Goal: Use online tool/utility: Utilize a website feature to perform a specific function

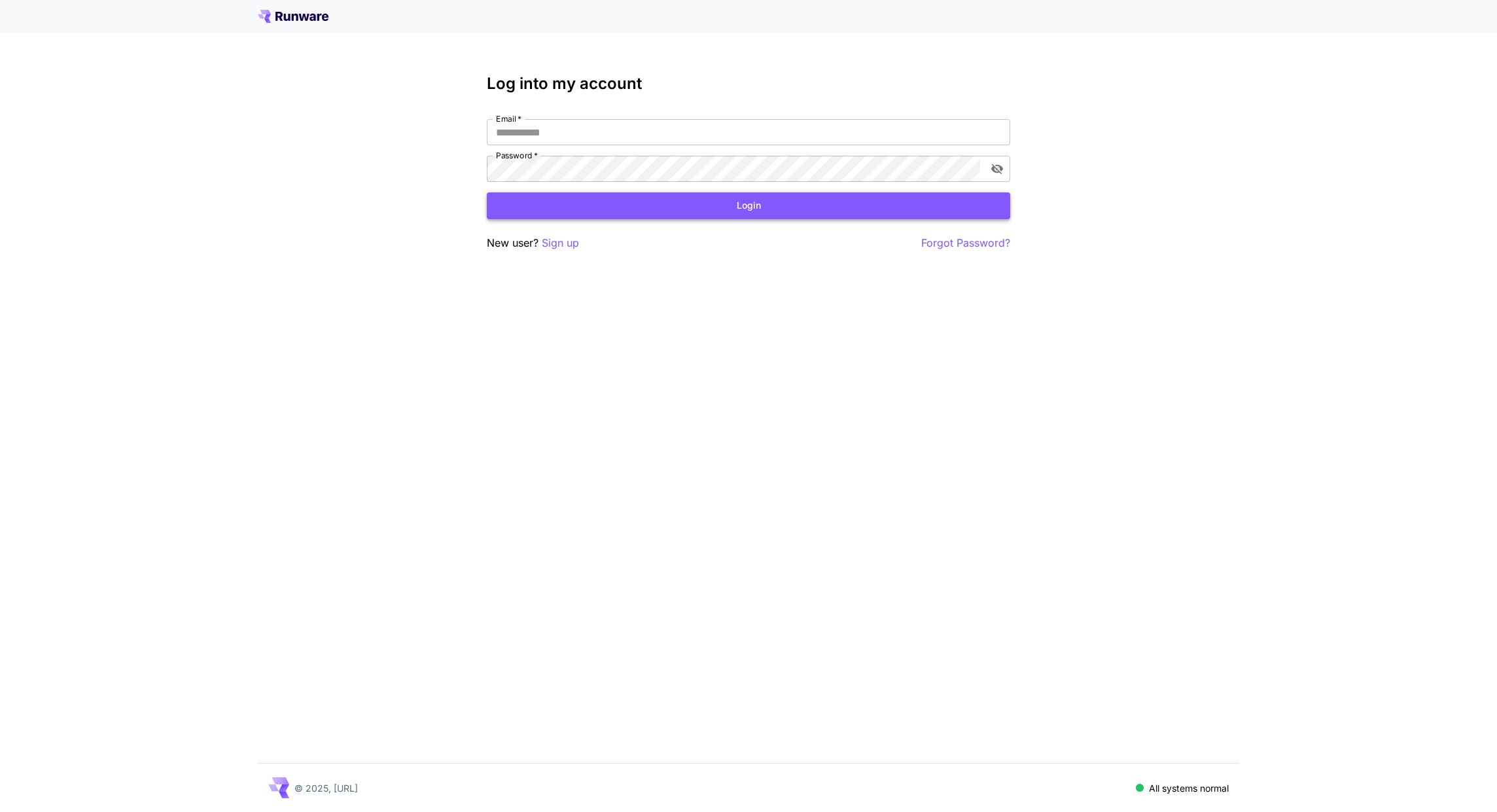
type input "**********"
click at [675, 196] on button "Login" at bounding box center [748, 205] width 523 height 27
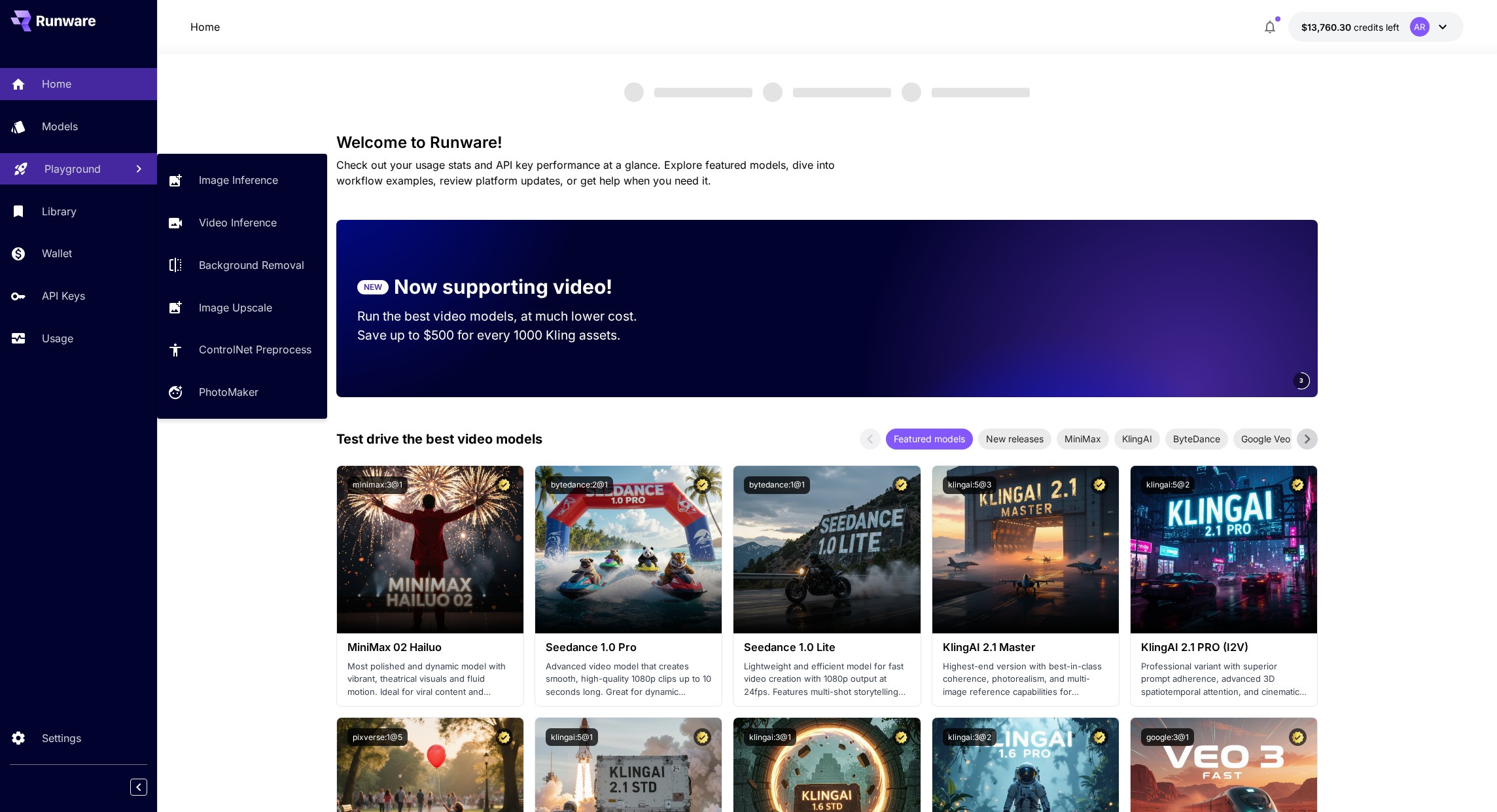
click at [64, 174] on p "Playground" at bounding box center [73, 169] width 56 height 16
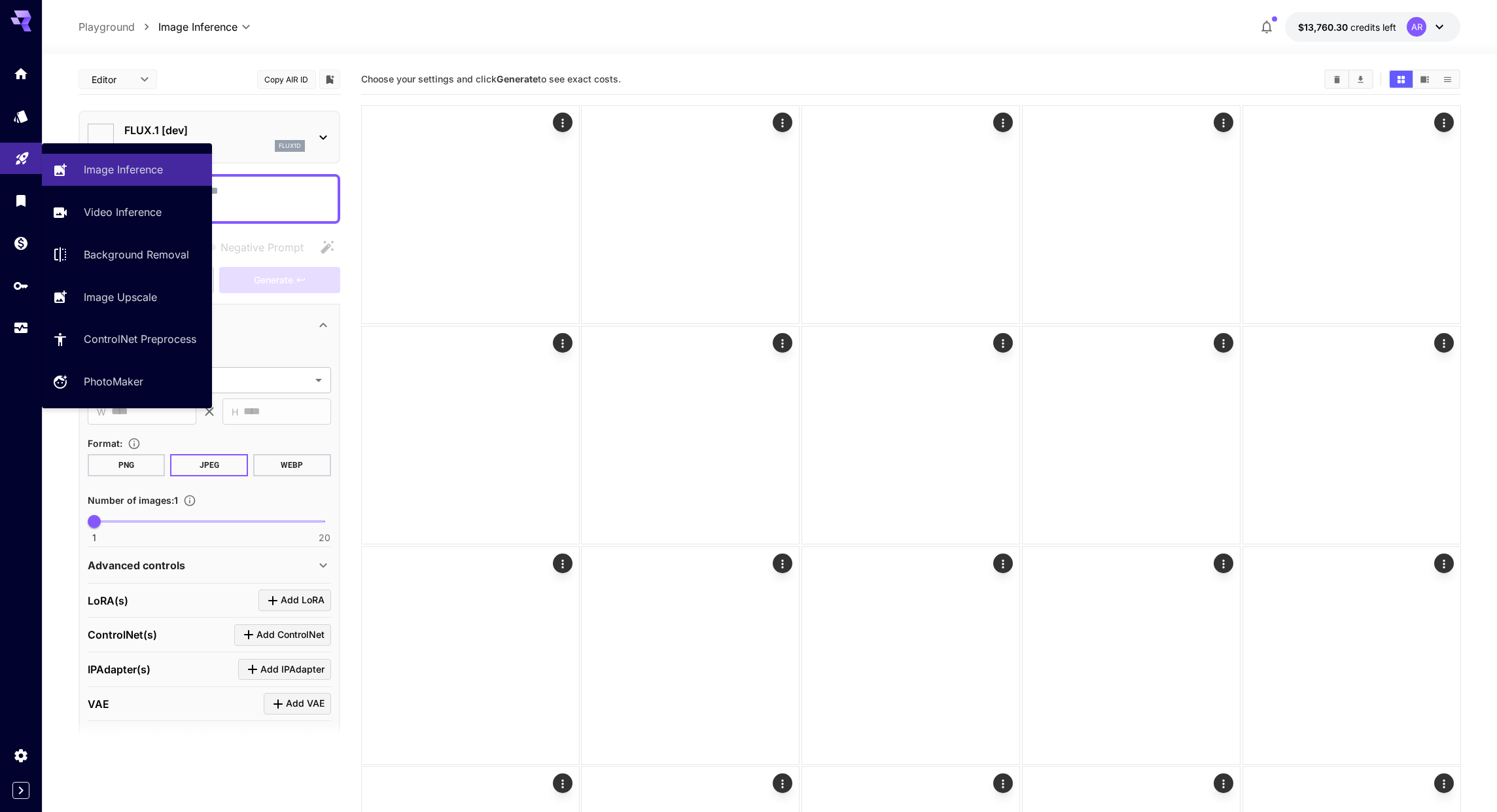
type input "**********"
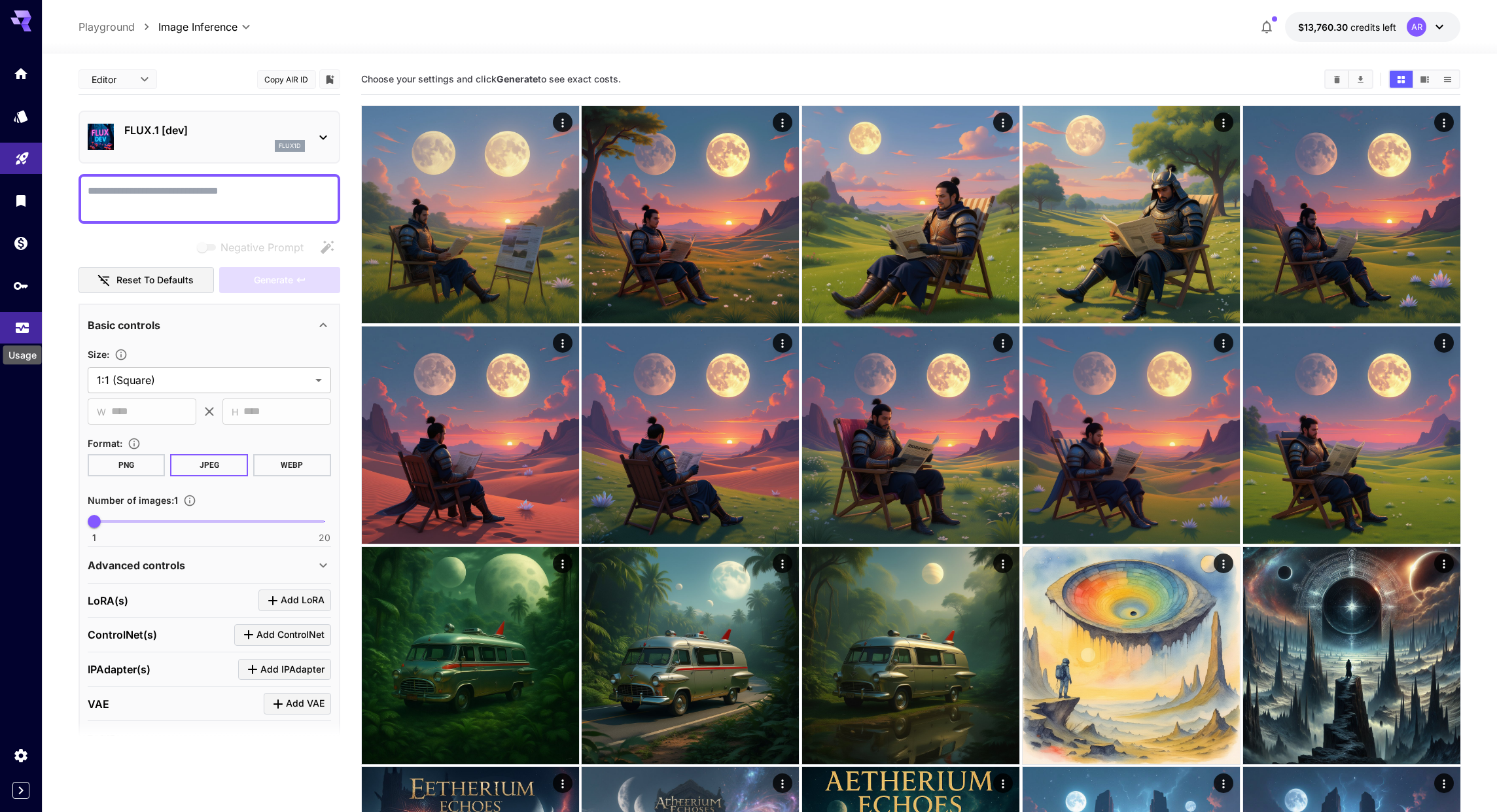
click at [24, 330] on icon "Usage" at bounding box center [22, 326] width 13 height 7
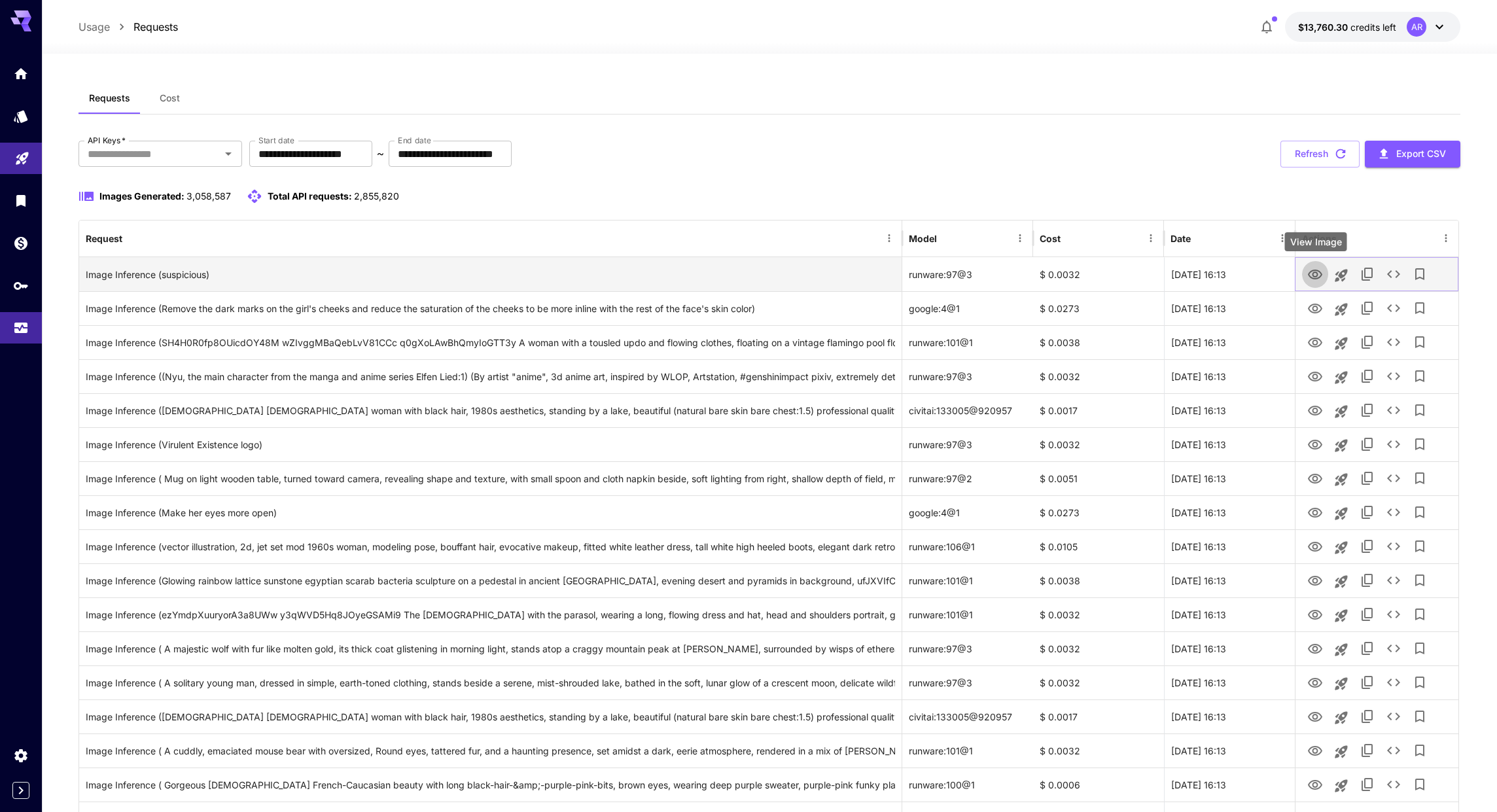
click at [1317, 274] on icon "View Image" at bounding box center [1315, 274] width 14 height 10
click at [1394, 275] on icon "See details" at bounding box center [1393, 274] width 16 height 16
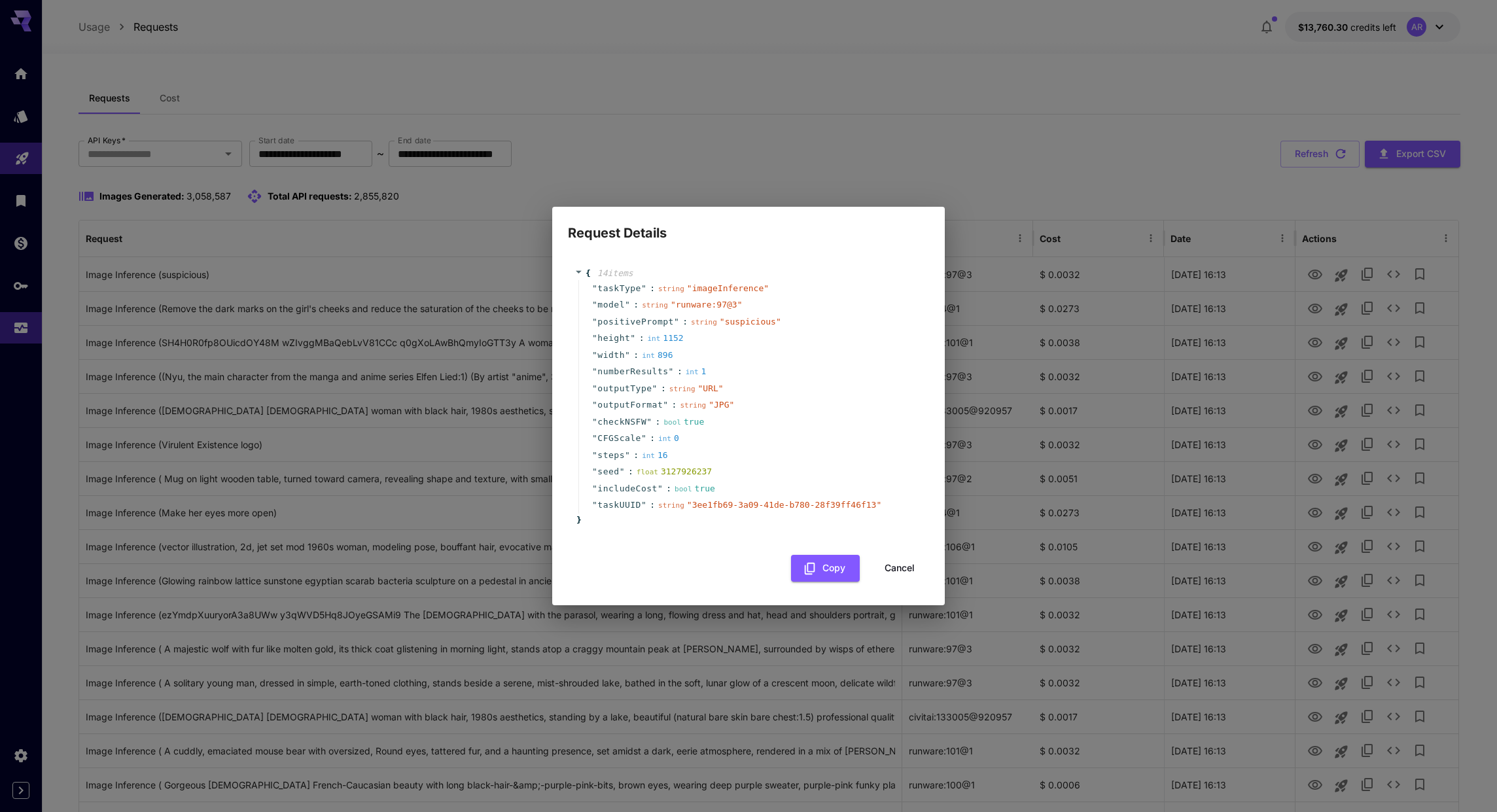
click at [1265, 217] on div "Request Details { 14 item s " taskType " : string " imageInference " " model " …" at bounding box center [748, 406] width 1497 height 812
click at [890, 568] on button "Cancel" at bounding box center [899, 568] width 59 height 27
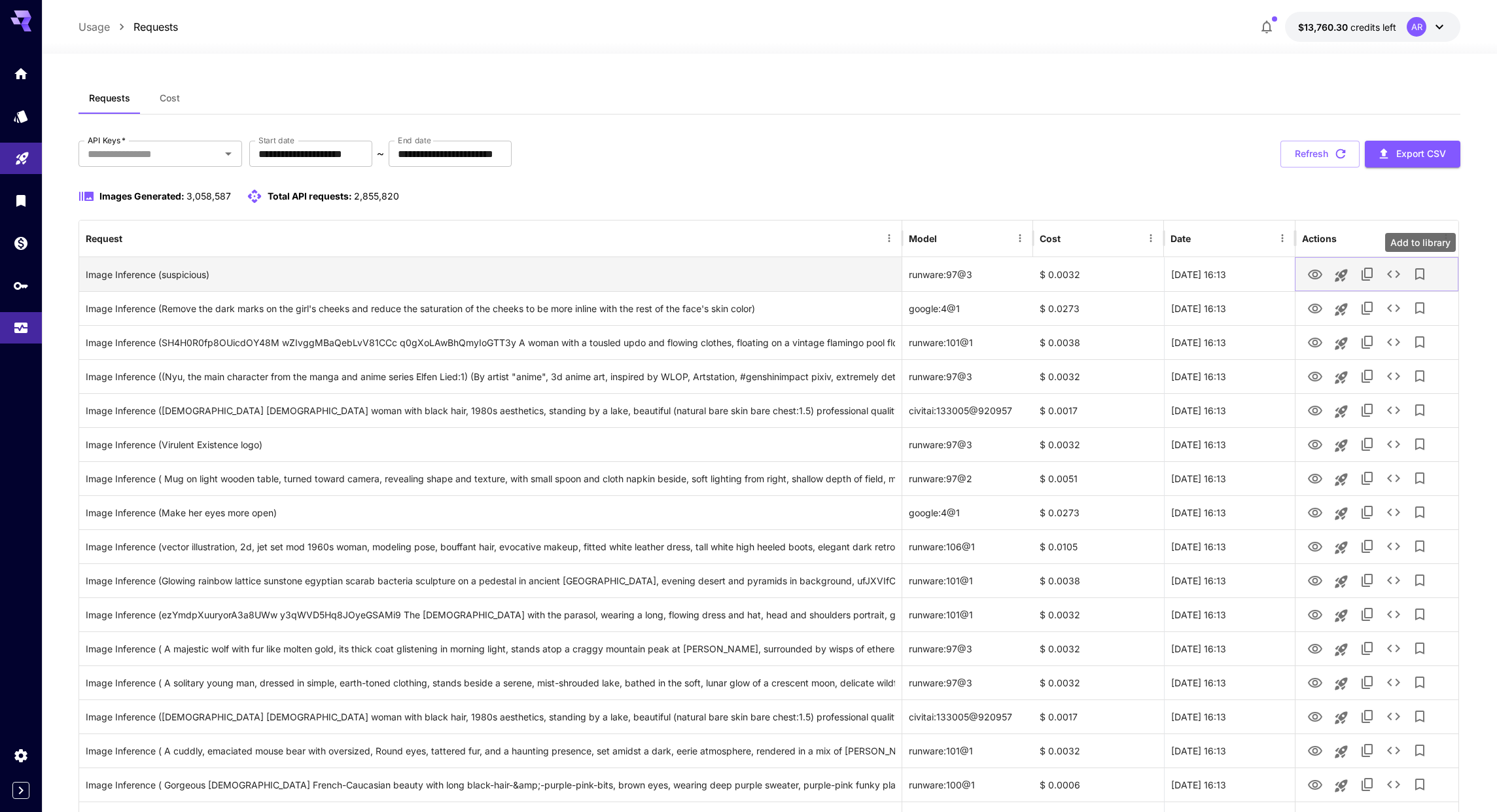
click at [1422, 272] on icon "Add to library" at bounding box center [1420, 274] width 16 height 16
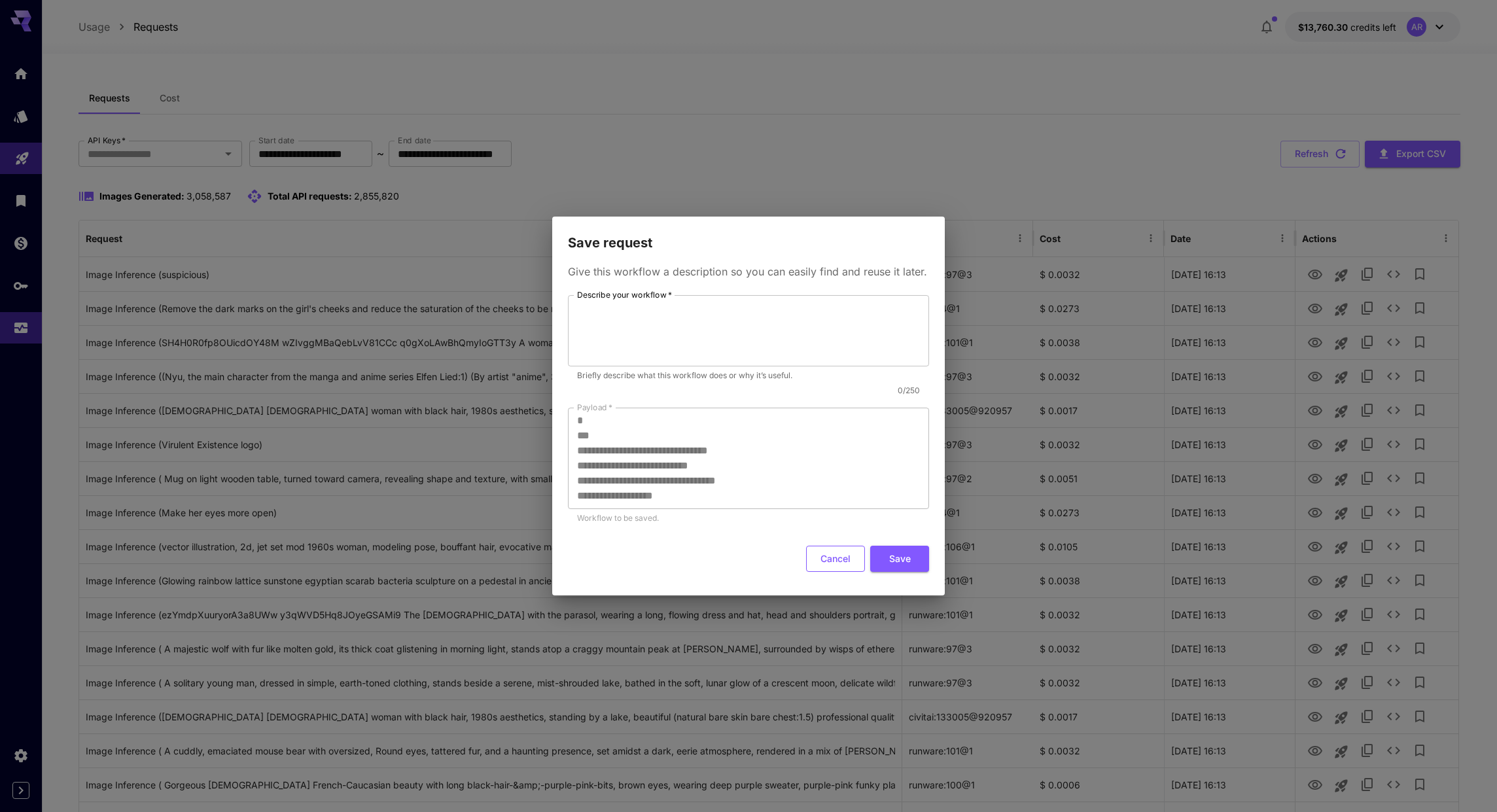
click at [837, 560] on button "Cancel" at bounding box center [835, 558] width 59 height 27
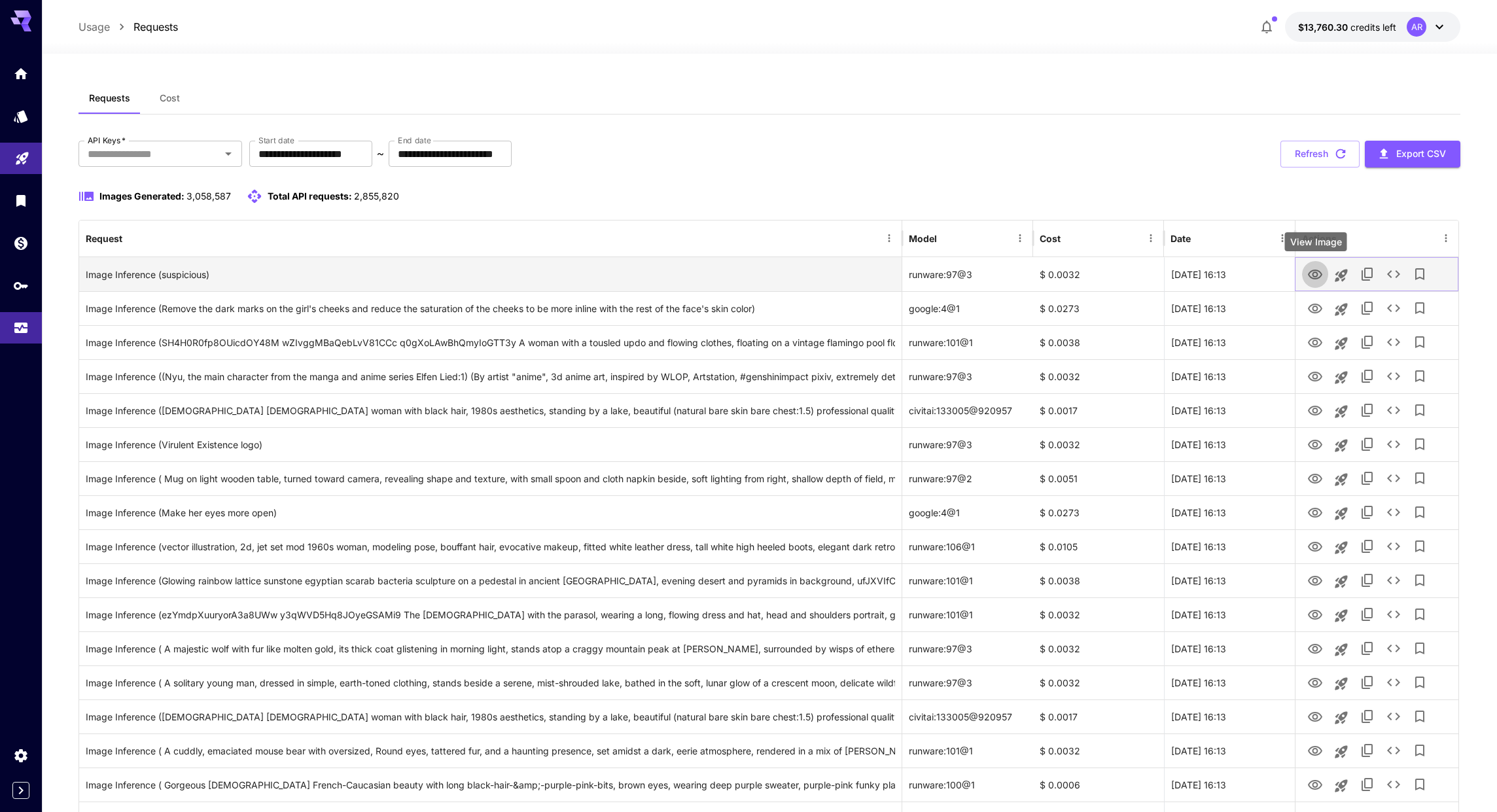
click at [1317, 273] on icon "View Image" at bounding box center [1315, 274] width 14 height 10
